Goal: Task Accomplishment & Management: Manage account settings

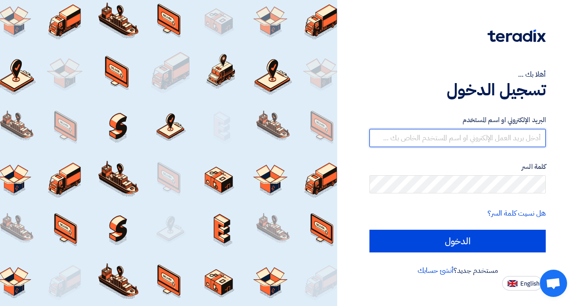
type input "[EMAIL_ADDRESS][DOMAIN_NAME]"
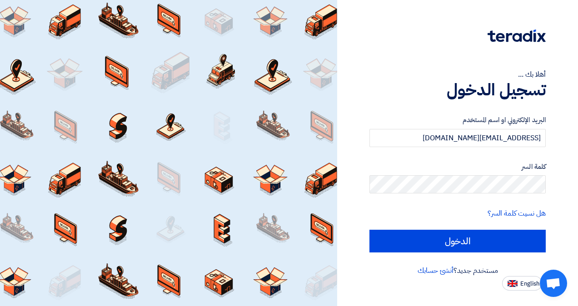
click at [556, 209] on div "أهلا بك ... تسجيل الدخول البريد الإلكتروني او اسم المستخدم [EMAIL_ADDRESS][DOMA…" at bounding box center [457, 145] width 227 height 291
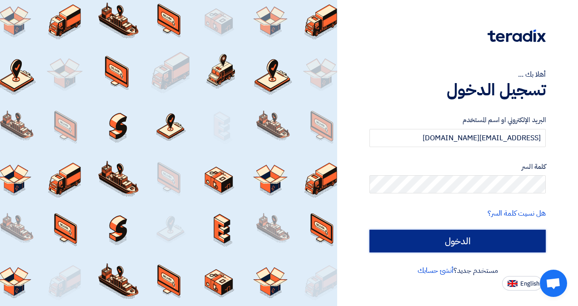
click at [536, 233] on input "الدخول" at bounding box center [457, 241] width 176 height 23
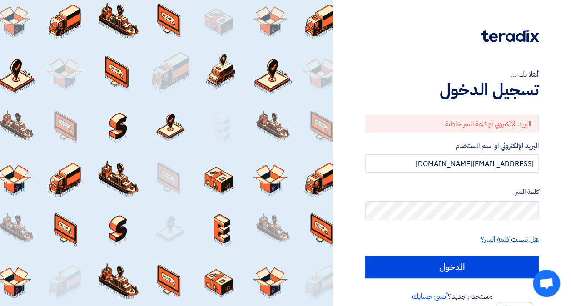
click at [530, 241] on link "هل نسيت كلمة السر؟" at bounding box center [509, 239] width 58 height 11
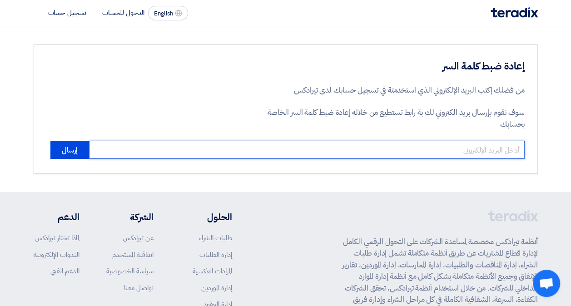
click at [385, 145] on input "email" at bounding box center [307, 150] width 436 height 18
type input "m"
type input "[EMAIL_ADDRESS][DOMAIN_NAME]"
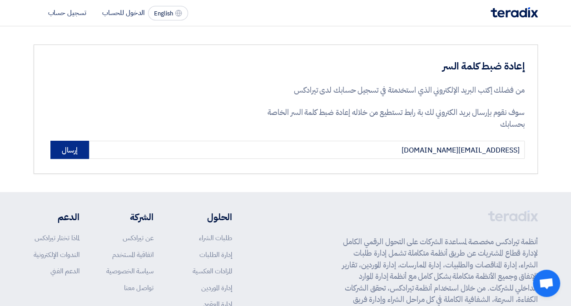
drag, startPoint x: 65, startPoint y: 152, endPoint x: 60, endPoint y: 149, distance: 5.9
click at [65, 152] on button "إرسال" at bounding box center [69, 150] width 39 height 18
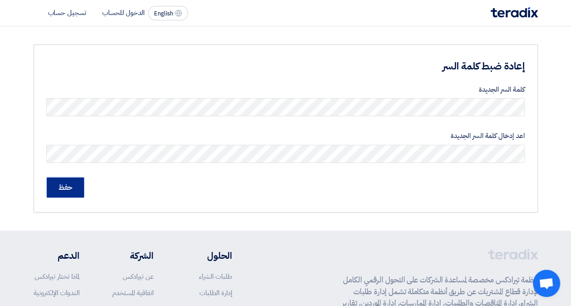
click at [76, 188] on input "حفظ" at bounding box center [65, 188] width 37 height 20
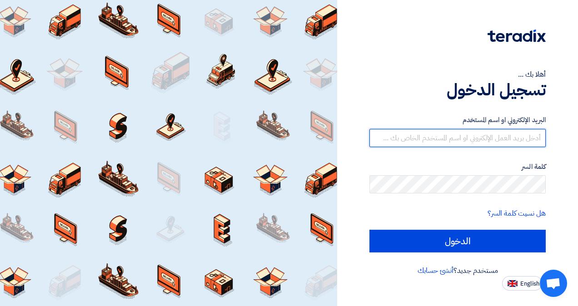
type input "[EMAIL_ADDRESS][DOMAIN_NAME]"
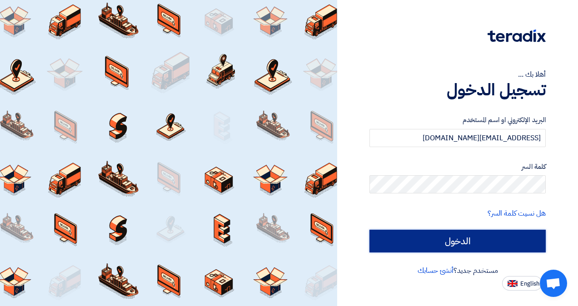
click at [512, 233] on input "الدخول" at bounding box center [457, 241] width 176 height 23
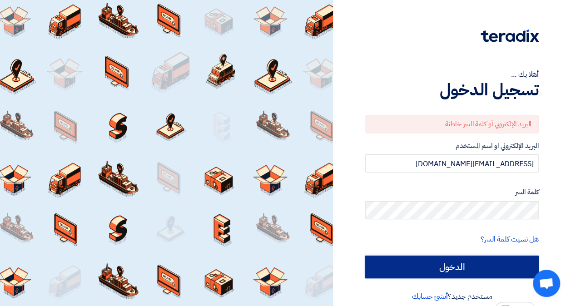
click at [530, 261] on input "الدخول" at bounding box center [451, 267] width 173 height 23
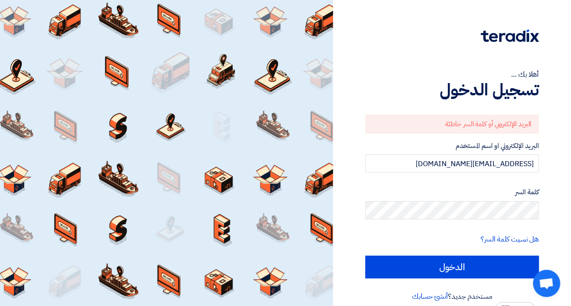
click at [551, 236] on div "أهلا بك ... تسجيل الدخول البريد الإلكتروني أو كلمة السر خاطئة البريد الإلكتروني…" at bounding box center [452, 158] width 224 height 317
